Goal: Task Accomplishment & Management: Manage account settings

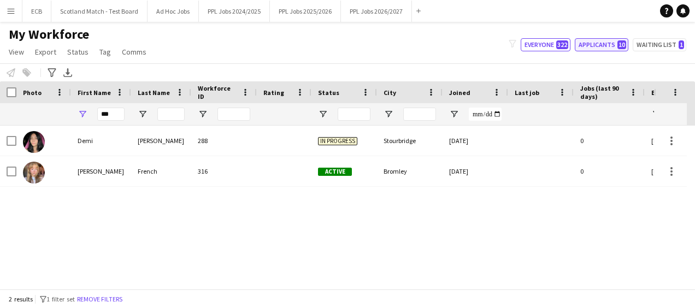
click at [595, 45] on button "Applicants 10" at bounding box center [601, 44] width 54 height 13
type input "**********"
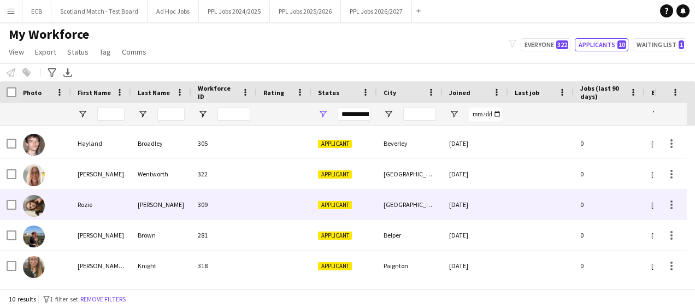
scroll to position [151, 0]
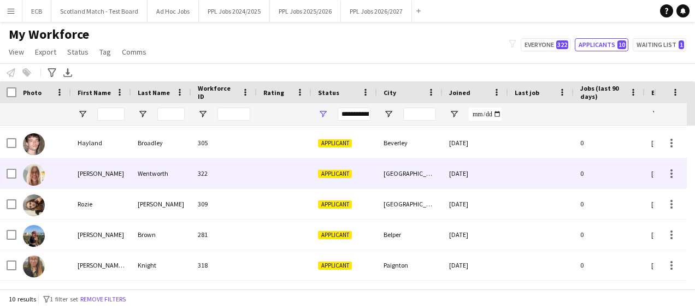
click at [127, 173] on div "[PERSON_NAME]" at bounding box center [101, 173] width 60 height 30
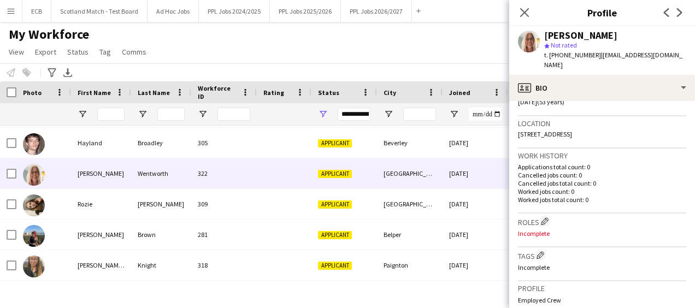
scroll to position [222, 0]
click at [544, 216] on app-icon "Edit crew company roles" at bounding box center [545, 220] width 8 height 8
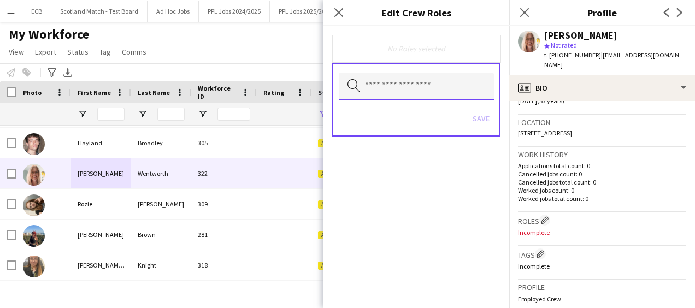
click at [396, 90] on input "text" at bounding box center [416, 86] width 155 height 27
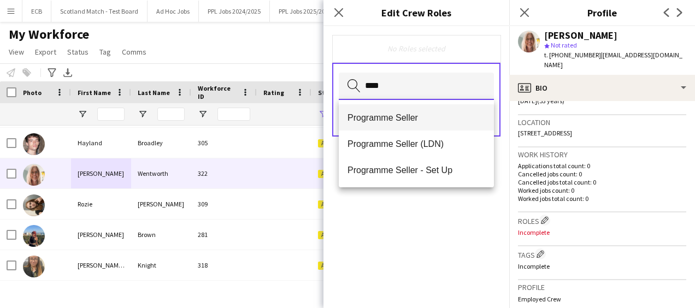
type input "****"
click at [388, 117] on span "Programme Seller" at bounding box center [416, 117] width 138 height 10
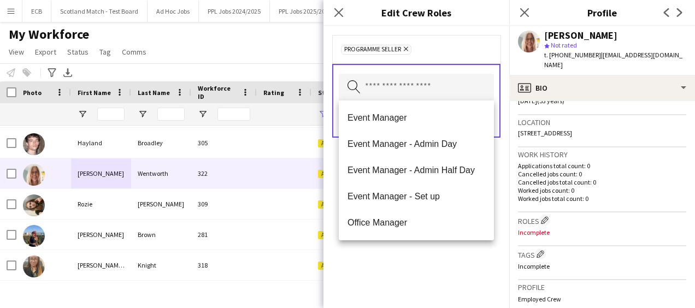
click at [424, 258] on div "Programme Seller Remove Search by role type Save" at bounding box center [416, 167] width 186 height 282
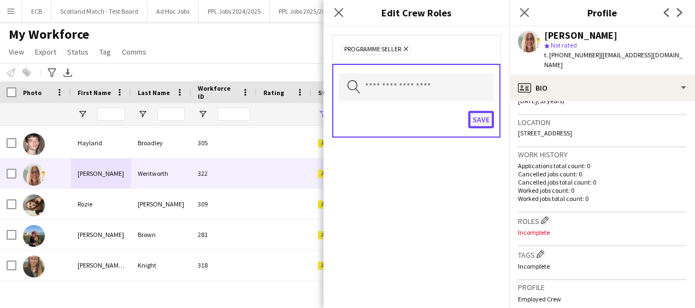
click at [484, 116] on button "Save" at bounding box center [481, 119] width 26 height 17
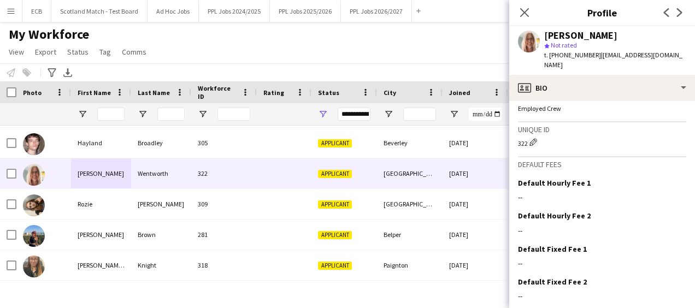
scroll to position [444, 0]
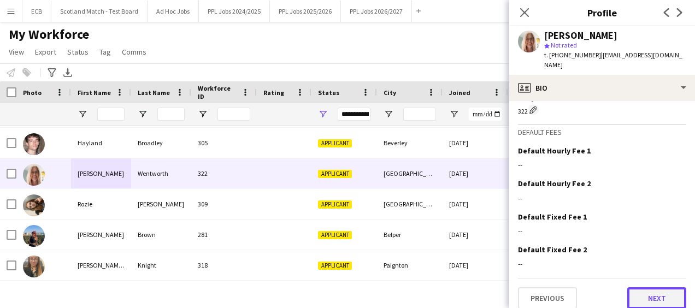
click at [655, 287] on button "Next" at bounding box center [656, 298] width 59 height 22
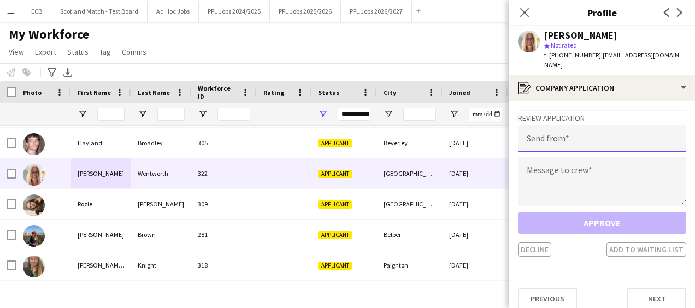
click at [578, 132] on input "email" at bounding box center [602, 138] width 168 height 27
type input "**********"
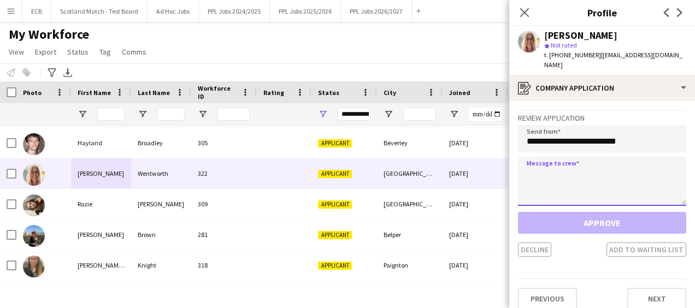
click at [567, 171] on textarea at bounding box center [602, 181] width 168 height 49
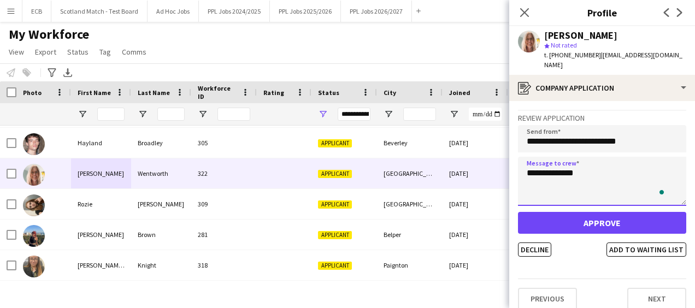
type textarea "**********"
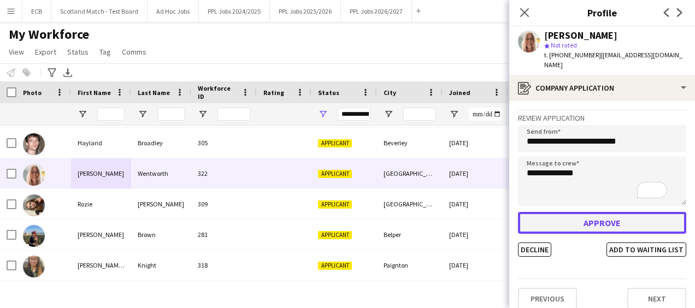
click at [578, 212] on button "Approve" at bounding box center [602, 223] width 168 height 22
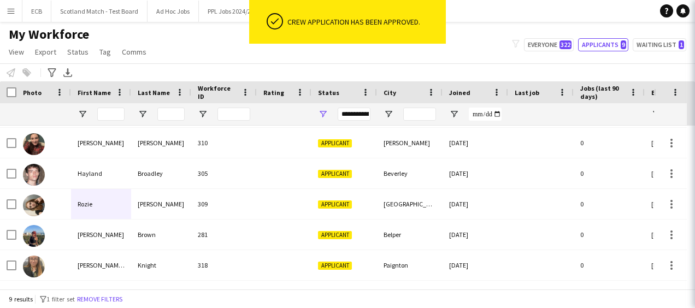
scroll to position [120, 0]
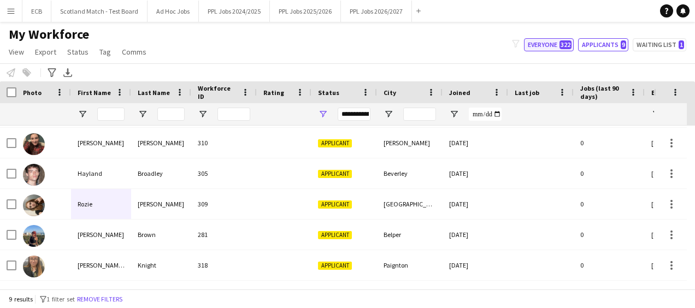
click at [552, 44] on button "Everyone 322" at bounding box center [549, 44] width 50 height 13
type input "**********"
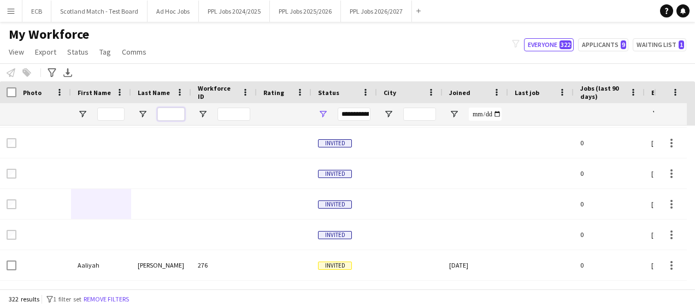
click at [165, 114] on input "Last Name Filter Input" at bounding box center [170, 114] width 27 height 13
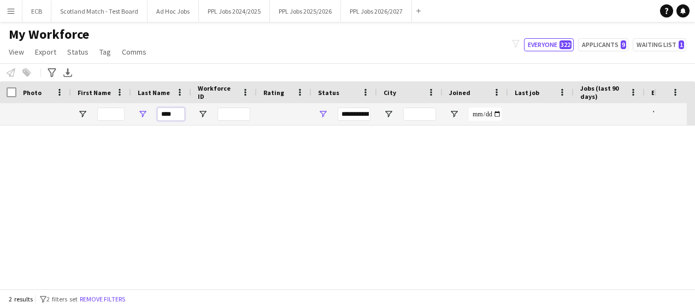
scroll to position [0, 0]
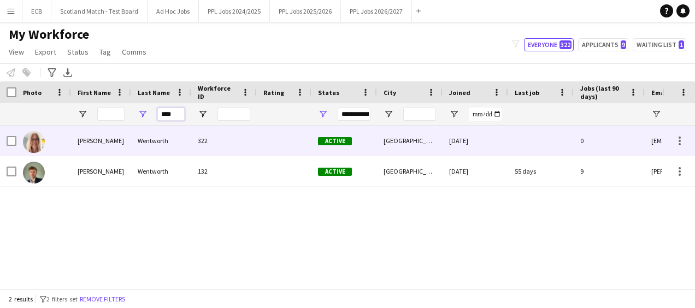
type input "****"
click at [138, 146] on div "Wentworth" at bounding box center [161, 141] width 60 height 30
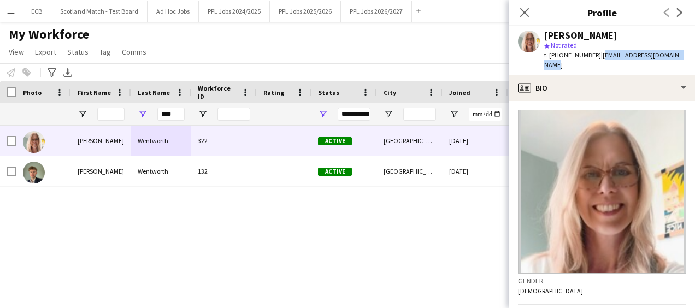
drag, startPoint x: 596, startPoint y: 56, endPoint x: 681, endPoint y: 54, distance: 85.2
click at [681, 54] on div "[PERSON_NAME] star Not rated t. [PHONE_NUMBER] | [EMAIL_ADDRESS][DOMAIN_NAME]" at bounding box center [602, 50] width 186 height 49
copy span "[EMAIL_ADDRESS][DOMAIN_NAME]"
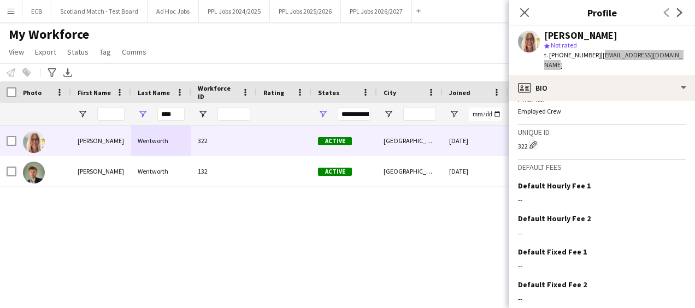
scroll to position [444, 0]
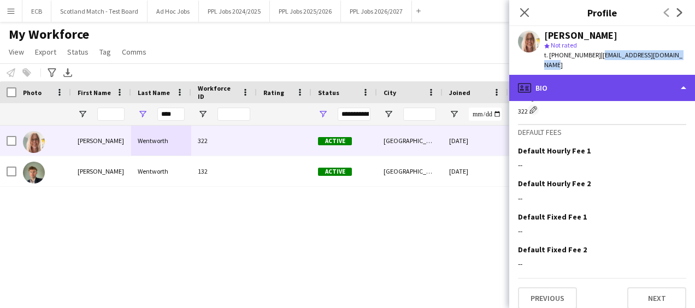
click at [580, 79] on div "profile Bio" at bounding box center [602, 88] width 186 height 26
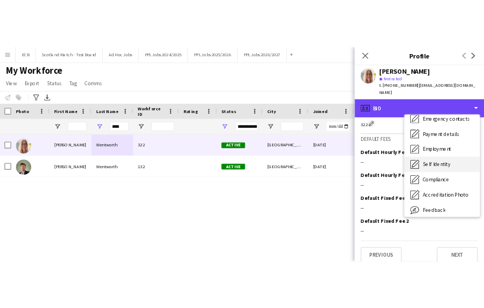
scroll to position [58, 0]
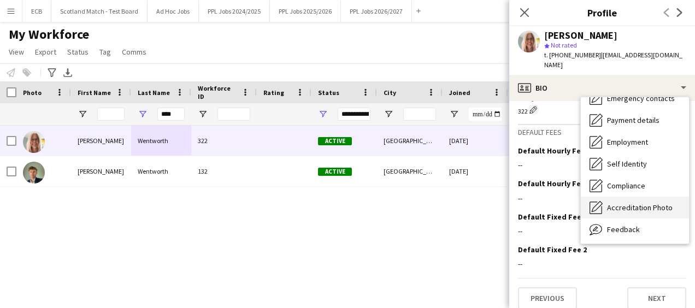
click at [625, 203] on span "Accreditation Photo" at bounding box center [640, 208] width 66 height 10
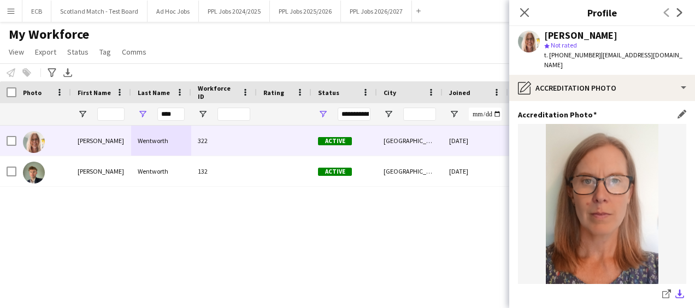
click at [673, 291] on button "download-bottom" at bounding box center [679, 294] width 13 height 13
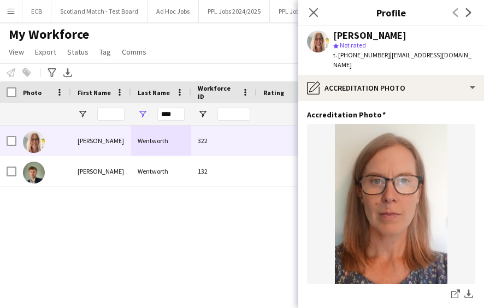
click at [208, 206] on div "[PERSON_NAME] 322 Active [GEOGRAPHIC_DATA] [DATE] [PERSON_NAME] 132 Active [GEO…" at bounding box center [225, 203] width 451 height 155
click at [225, 9] on button "PPL Jobs 2024/2025 Close" at bounding box center [234, 11] width 71 height 21
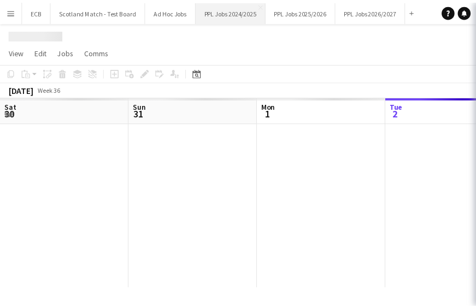
scroll to position [0, 261]
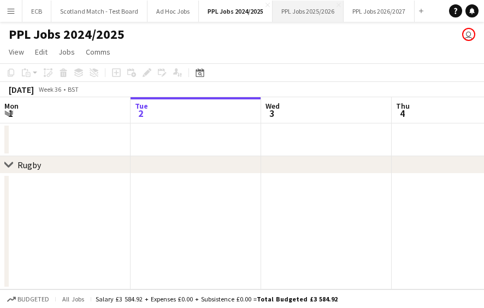
click at [292, 13] on button "PPL Jobs 2025/2026 Close" at bounding box center [307, 11] width 71 height 21
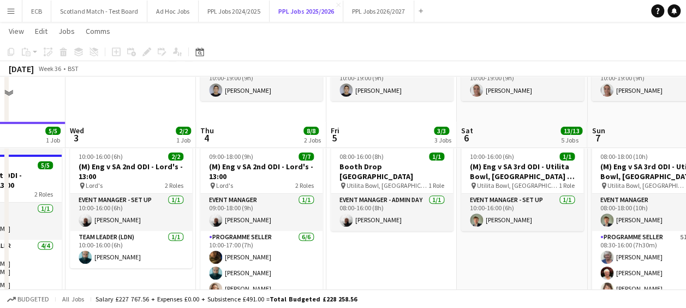
scroll to position [232, 0]
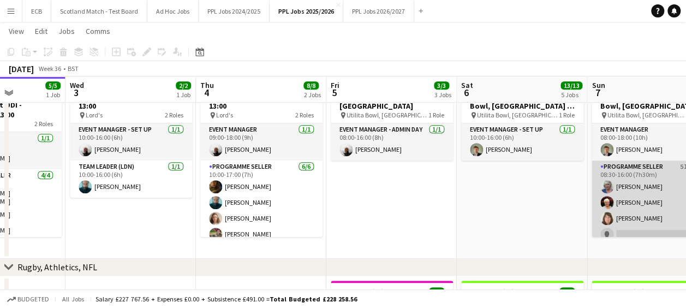
click at [633, 233] on app-card-role "Programme Seller 5I [DATE] 08:30-16:00 (7h30m) [PERSON_NAME] [PERSON_NAME] [PER…" at bounding box center [653, 203] width 122 height 85
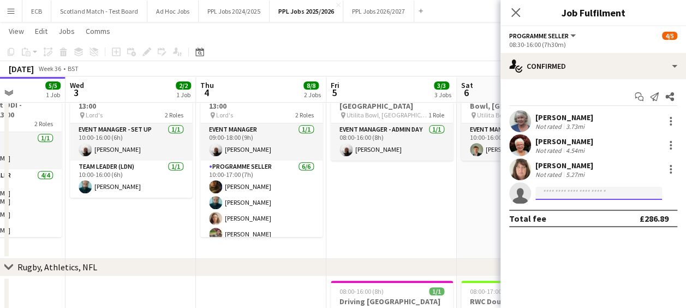
click at [568, 195] on input at bounding box center [599, 193] width 127 height 13
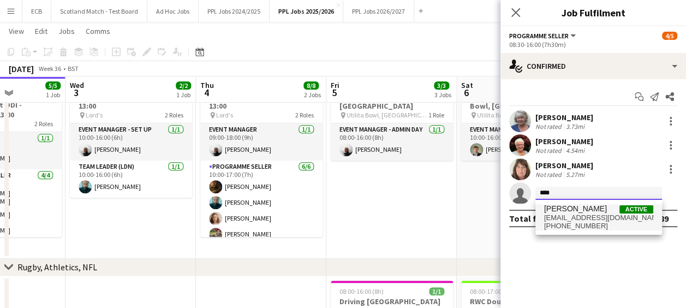
type input "****"
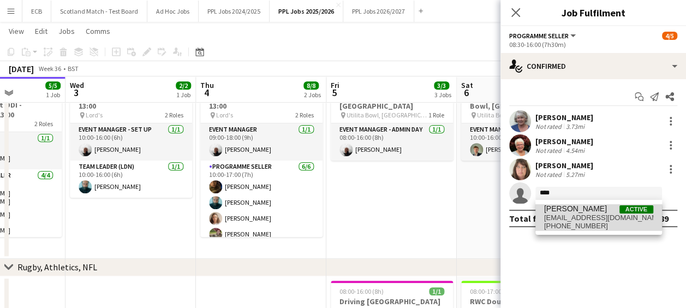
click at [575, 217] on span "[EMAIL_ADDRESS][DOMAIN_NAME]" at bounding box center [598, 218] width 109 height 9
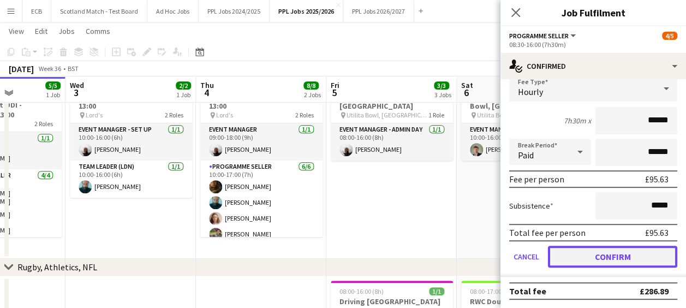
click at [606, 254] on button "Confirm" at bounding box center [612, 257] width 129 height 22
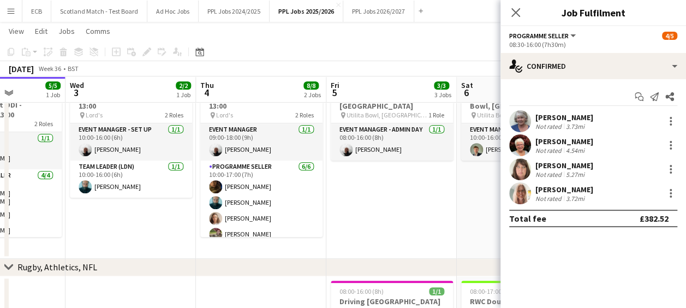
scroll to position [0, 0]
click at [490, 208] on app-date-cell "10:00-16:00 (6h) 1/1 (M) Eng v SA 3rd ODI - Utilita Bowl, [GEOGRAPHIC_DATA] - S…" at bounding box center [522, 165] width 131 height 188
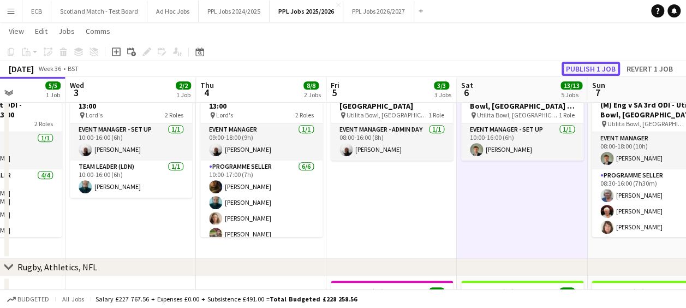
click at [584, 70] on button "Publish 1 job" at bounding box center [591, 69] width 58 height 14
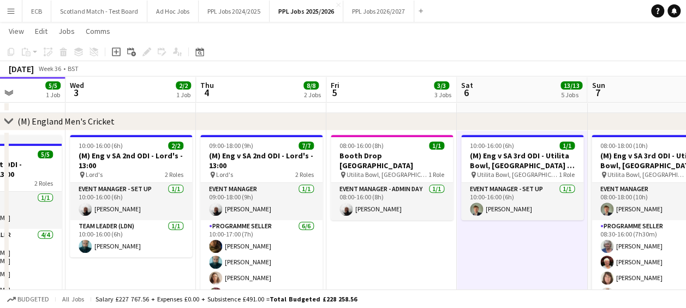
scroll to position [0, 444]
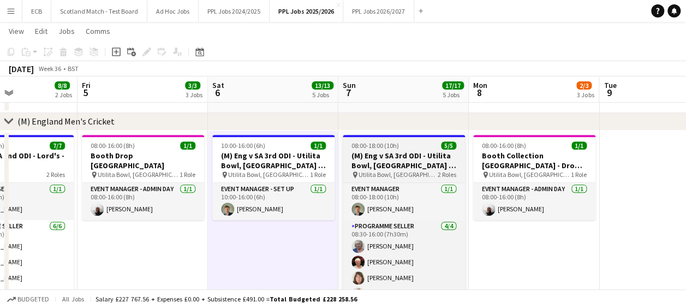
click at [402, 142] on div "08:00-18:00 (10h) 5/5" at bounding box center [404, 145] width 122 height 8
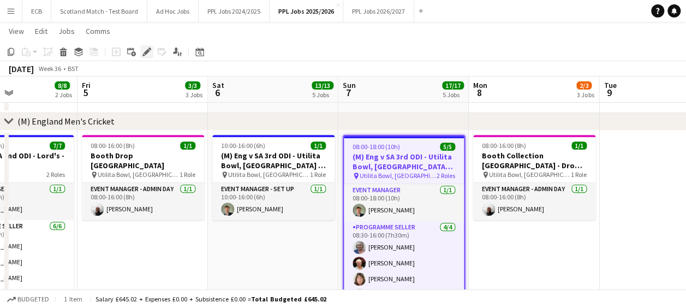
click at [147, 48] on icon "Edit" at bounding box center [147, 52] width 9 height 9
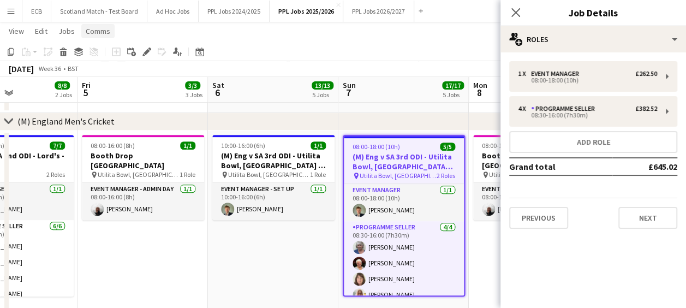
click at [106, 32] on span "Comms" at bounding box center [98, 31] width 25 height 10
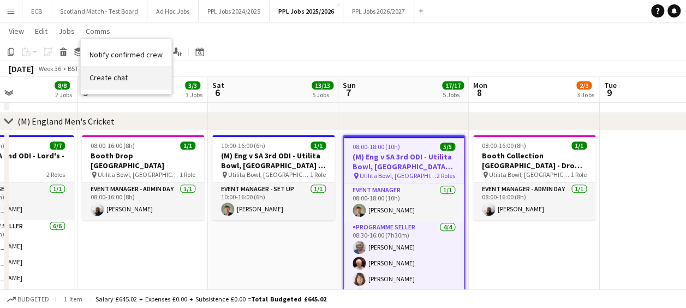
click at [110, 75] on span "Create chat" at bounding box center [109, 78] width 38 height 10
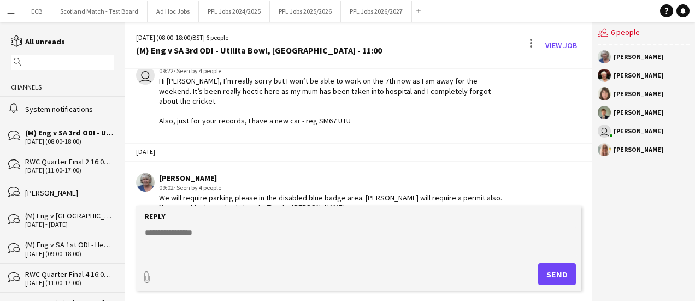
scroll to position [198, 0]
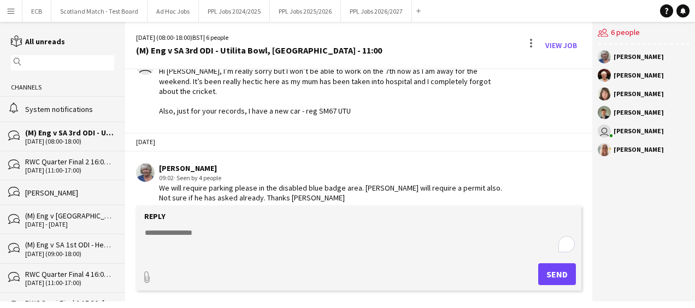
click at [345, 251] on textarea "To enrich screen reader interactions, please activate Accessibility in Grammarl…" at bounding box center [361, 241] width 434 height 28
click at [306, 247] on textarea "To enrich screen reader interactions, please activate Accessibility in Grammarl…" at bounding box center [361, 241] width 434 height 28
click at [307, 233] on textarea "To enrich screen reader interactions, please activate Accessibility in Grammarl…" at bounding box center [361, 241] width 434 height 28
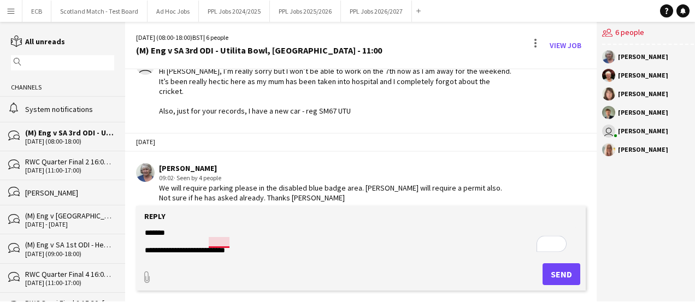
click at [213, 239] on textarea "**********" at bounding box center [361, 241] width 434 height 28
click at [258, 242] on textarea "**********" at bounding box center [361, 241] width 434 height 28
click at [144, 232] on textarea "**********" at bounding box center [361, 241] width 434 height 28
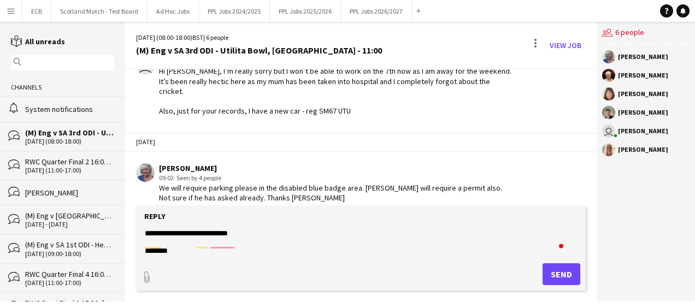
scroll to position [34, 0]
type textarea "**********"
click at [561, 273] on button "Send" at bounding box center [561, 274] width 38 height 22
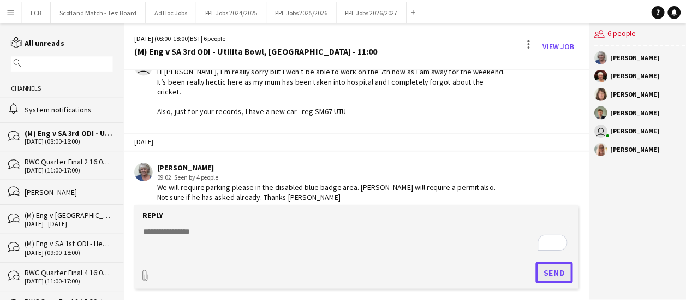
scroll to position [324, 0]
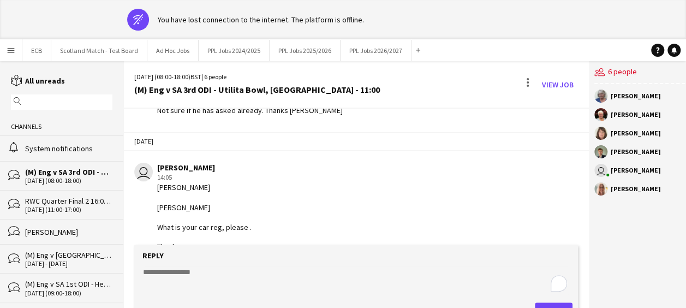
click at [632, 261] on div "users2 6 people [PERSON_NAME] [PERSON_NAME] [PERSON_NAME] [PERSON_NAME] user [P…" at bounding box center [640, 201] width 102 height 280
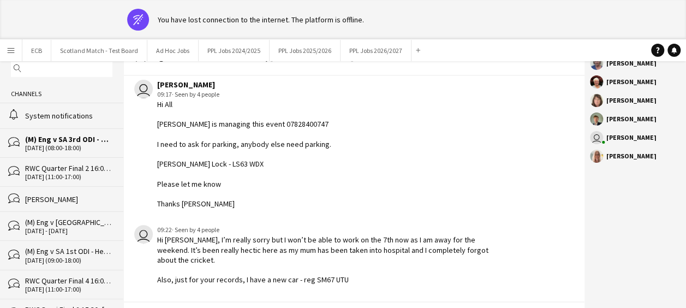
scroll to position [36, 0]
click at [286, 252] on div "Hi [PERSON_NAME], I’m really sorry but I won’t be able to work on the 7th now a…" at bounding box center [330, 259] width 346 height 50
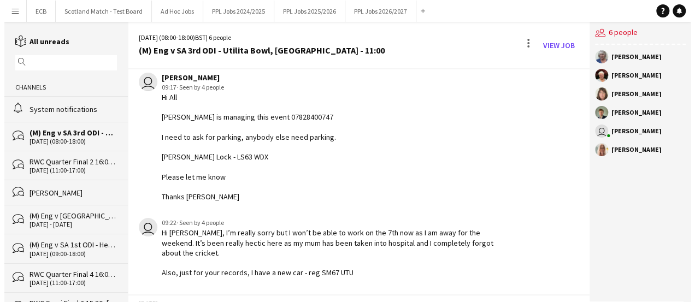
scroll to position [0, 0]
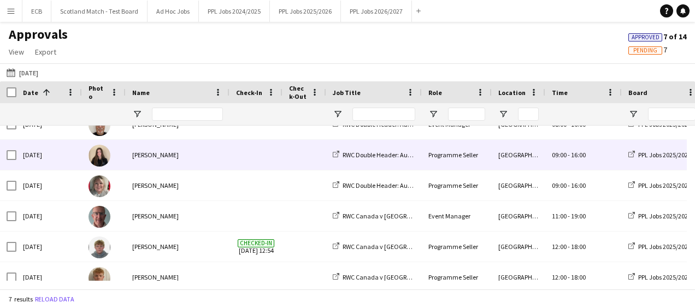
scroll to position [59, 0]
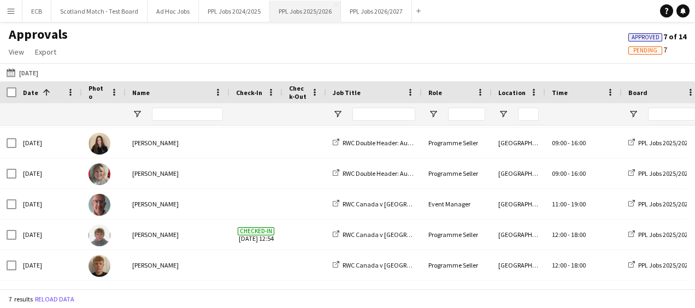
click at [300, 16] on button "PPL Jobs 2025/2026 Close" at bounding box center [305, 11] width 71 height 21
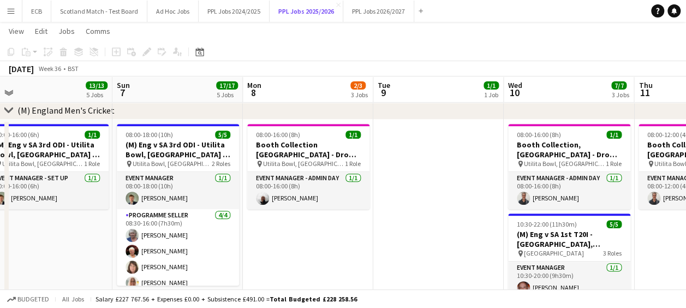
scroll to position [194, 0]
